Goal: Information Seeking & Learning: Learn about a topic

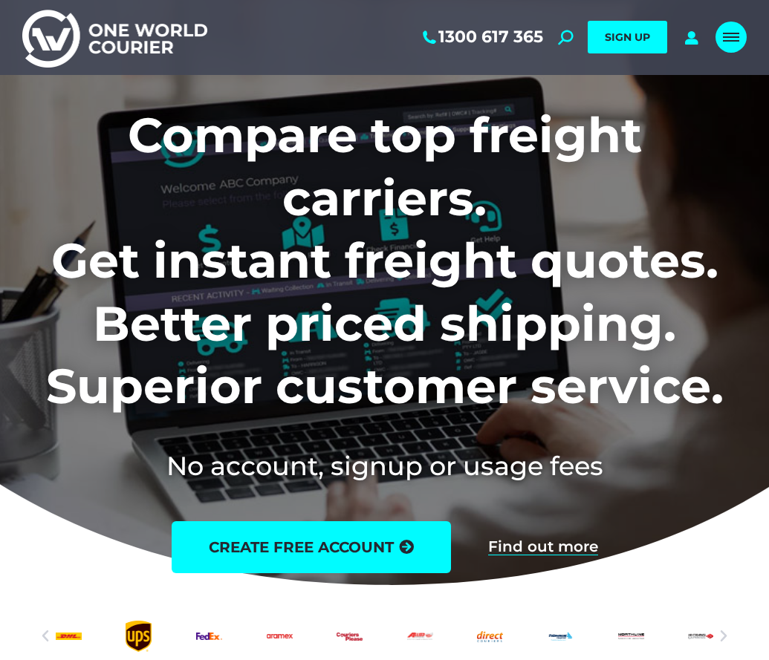
drag, startPoint x: 721, startPoint y: 35, endPoint x: 623, endPoint y: 92, distance: 113.5
click at [723, 34] on link "Mobile menu icon" at bounding box center [730, 37] width 31 height 31
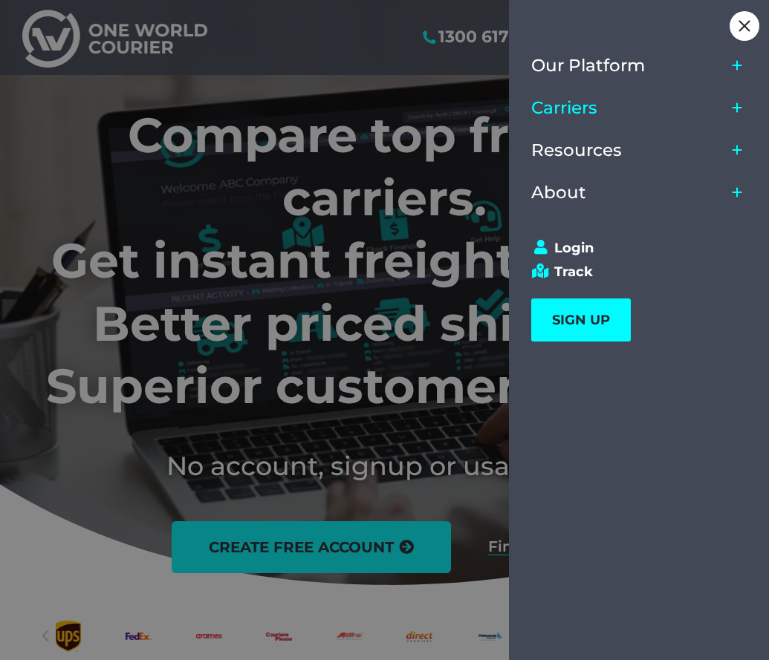
click at [566, 111] on span "Carriers" at bounding box center [564, 108] width 66 height 20
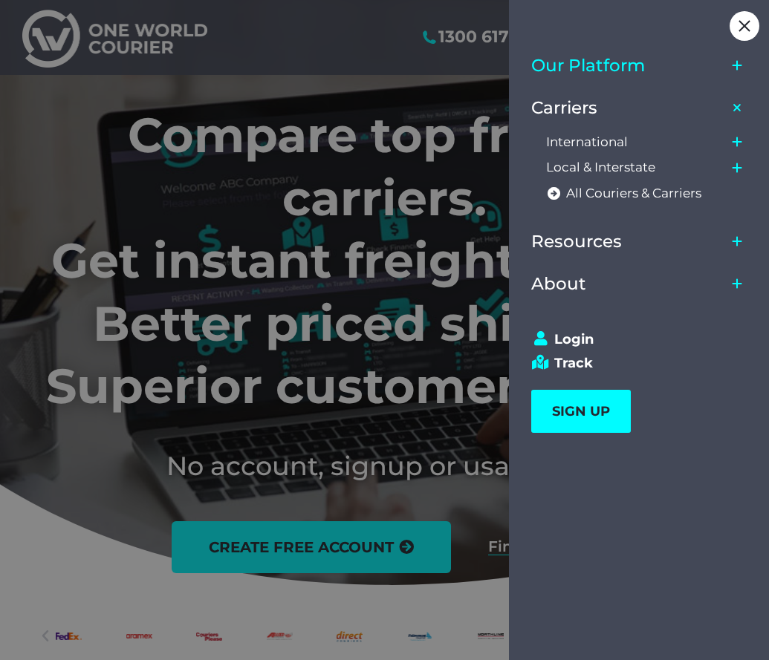
click at [589, 62] on span "Our Platform" at bounding box center [588, 66] width 114 height 20
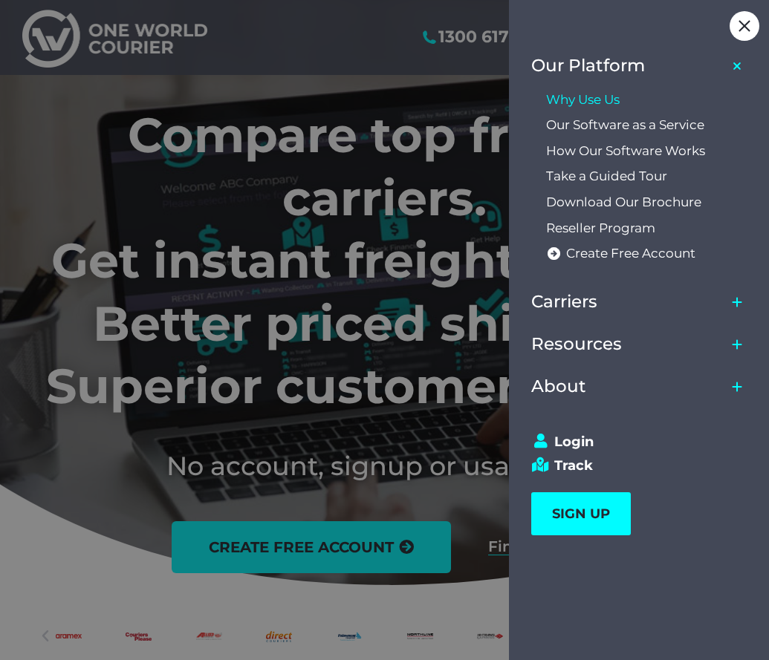
click at [578, 95] on span "Why Use Us" at bounding box center [583, 100] width 74 height 16
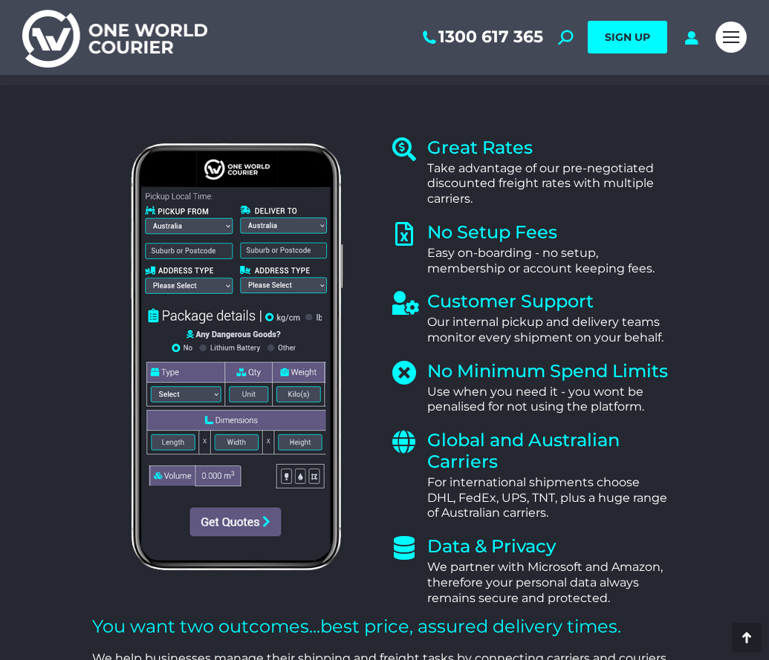
scroll to position [668, 0]
